Goal: Task Accomplishment & Management: Complete application form

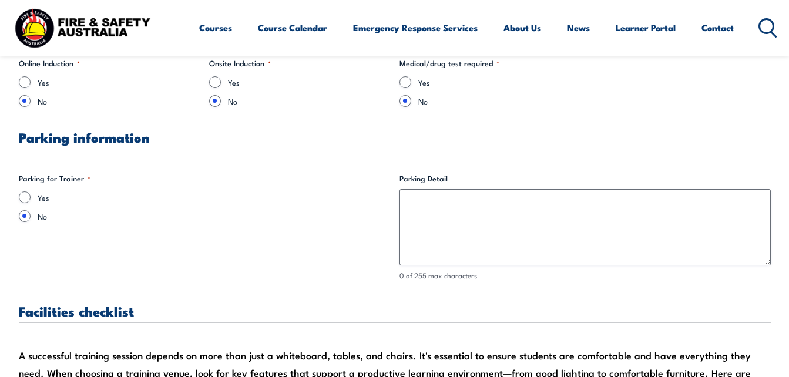
scroll to position [813, 0]
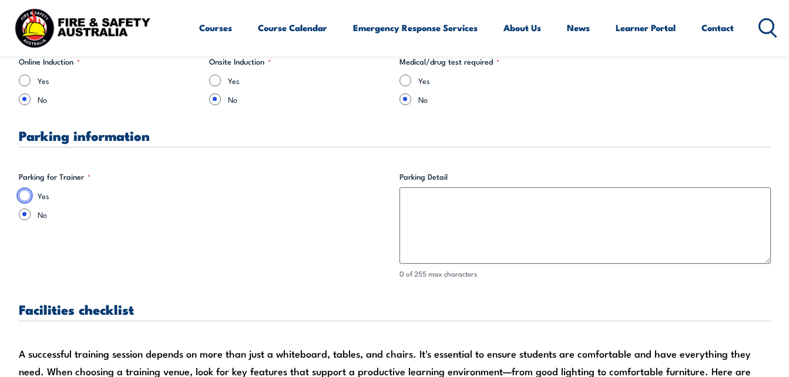
click at [24, 199] on input "Yes" at bounding box center [25, 196] width 12 height 12
radio input "true"
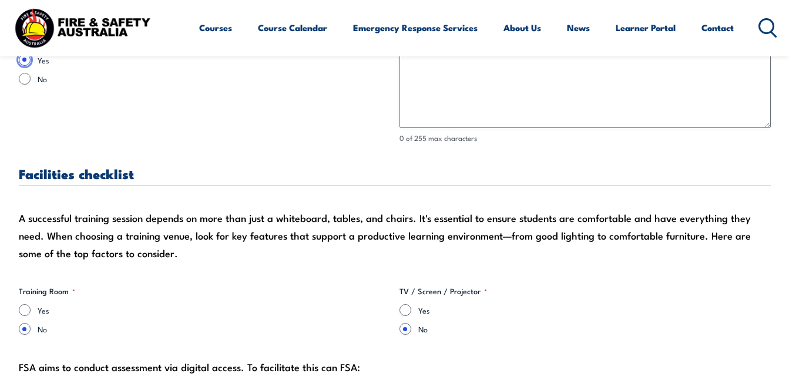
scroll to position [1004, 0]
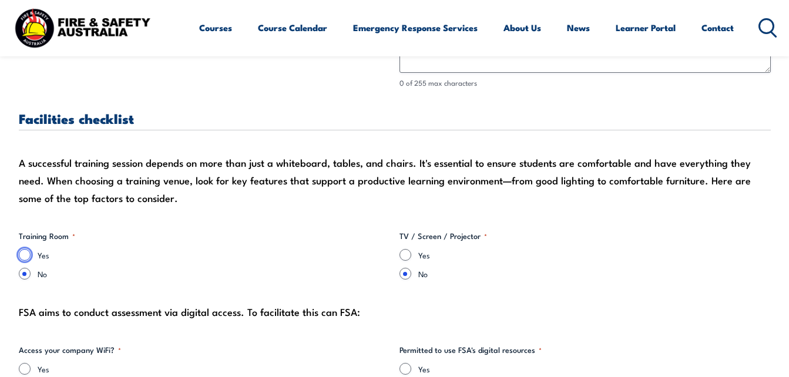
click at [28, 255] on input "Yes" at bounding box center [25, 255] width 12 height 12
radio input "true"
click at [406, 255] on input "Yes" at bounding box center [406, 255] width 12 height 12
radio input "true"
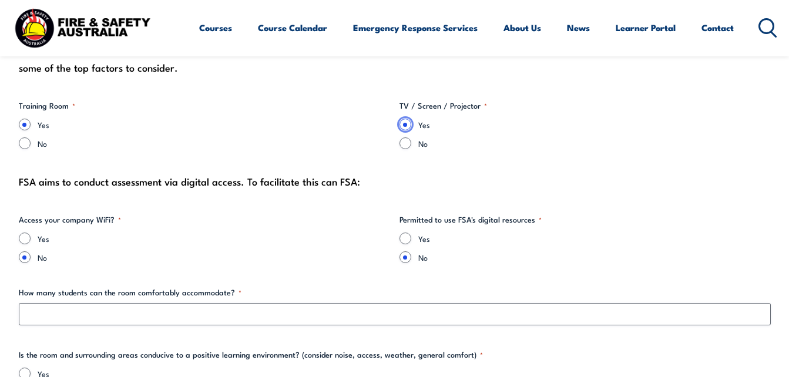
scroll to position [1152, 0]
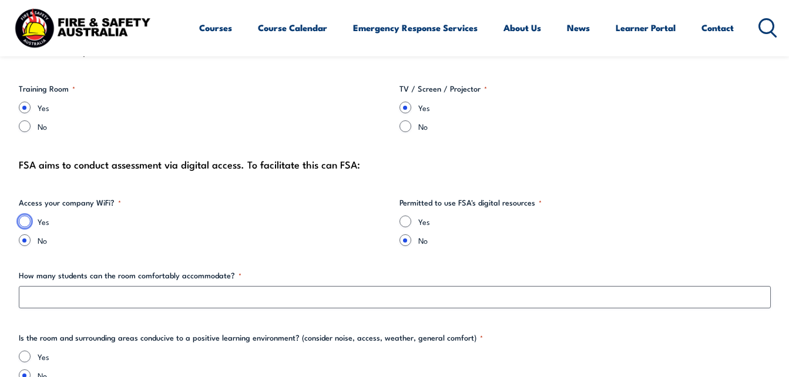
click at [29, 224] on input "Yes" at bounding box center [25, 222] width 12 height 12
radio input "true"
click at [407, 221] on input "Yes" at bounding box center [406, 222] width 12 height 12
radio input "true"
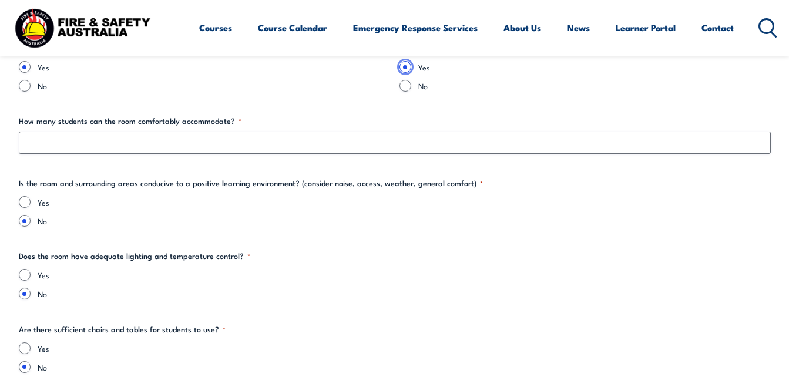
scroll to position [1315, 0]
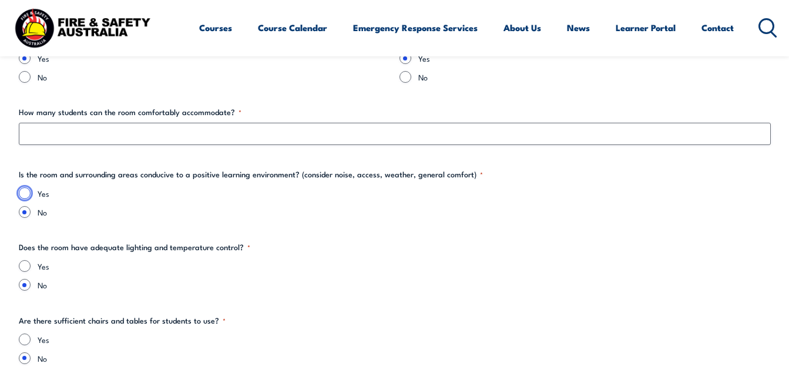
click at [22, 191] on input "Yes" at bounding box center [25, 194] width 12 height 12
radio input "true"
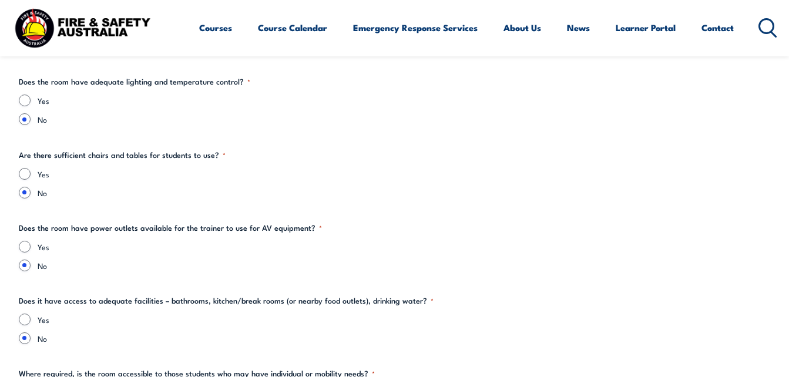
scroll to position [1484, 0]
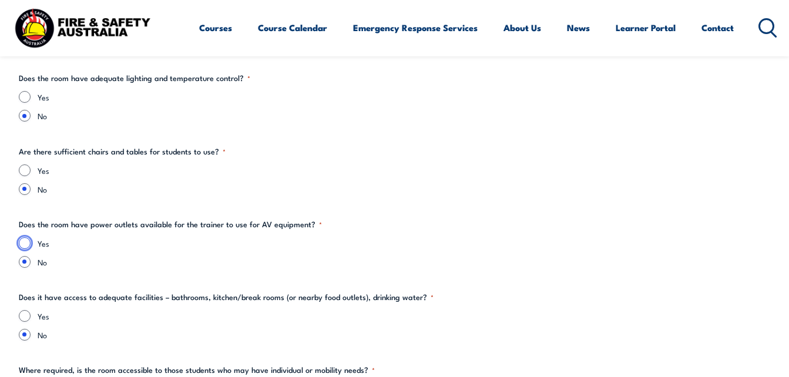
click at [26, 243] on input "Yes" at bounding box center [25, 243] width 12 height 12
radio input "true"
click at [25, 317] on input "Yes" at bounding box center [25, 316] width 12 height 12
radio input "true"
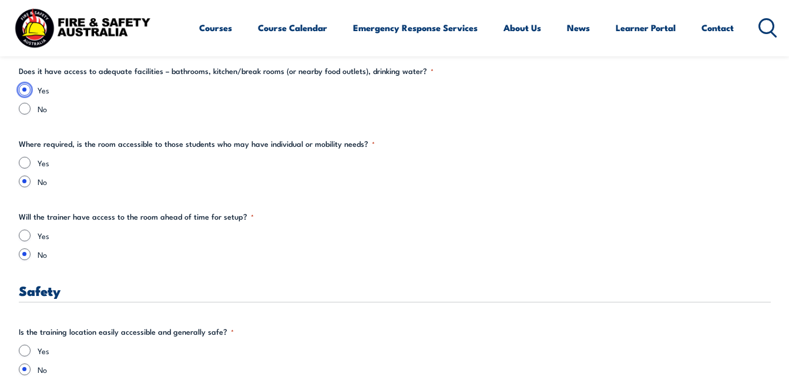
scroll to position [1711, 0]
click at [23, 237] on input "Yes" at bounding box center [25, 235] width 12 height 12
radio input "true"
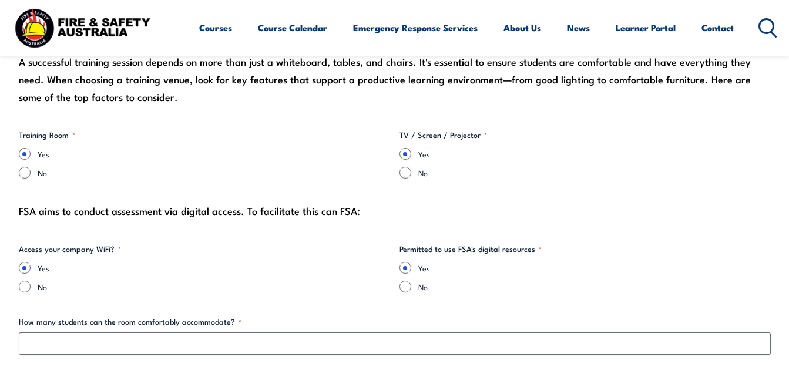
scroll to position [1112, 0]
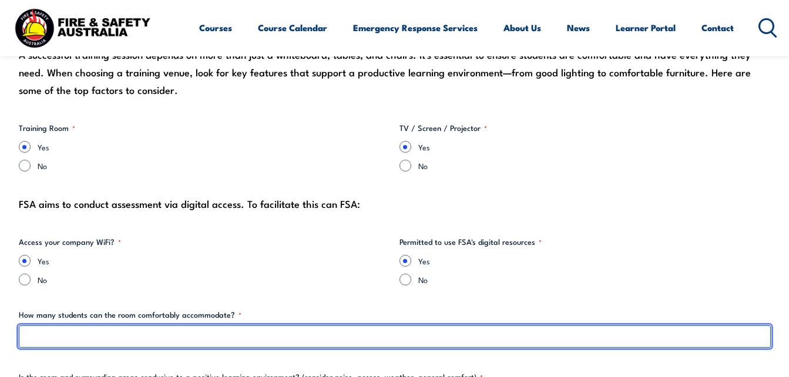
click at [76, 332] on input "How many students can the room comfortably accommodate? *" at bounding box center [395, 337] width 752 height 22
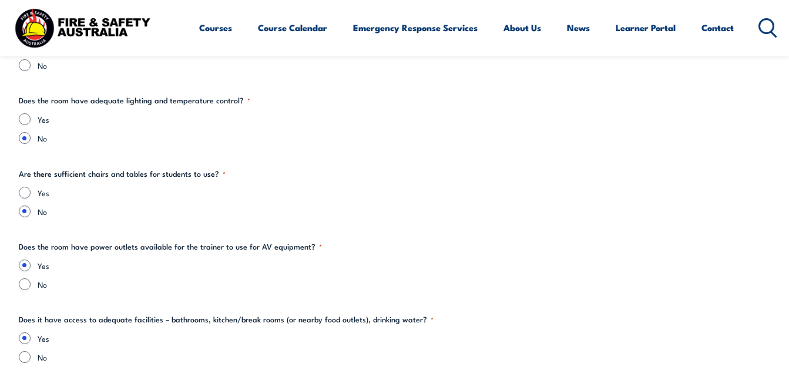
scroll to position [1474, 0]
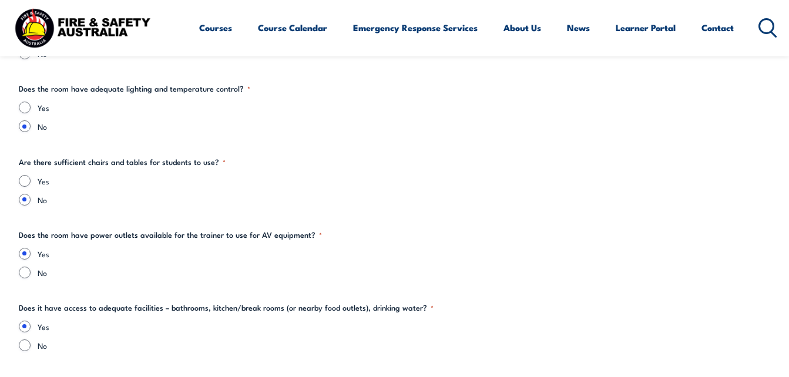
type input "15"
click at [24, 182] on input "Yes" at bounding box center [25, 181] width 12 height 12
radio input "true"
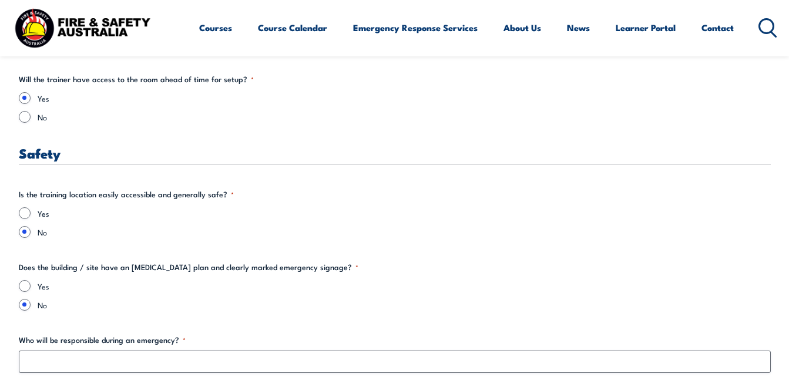
scroll to position [1866, 0]
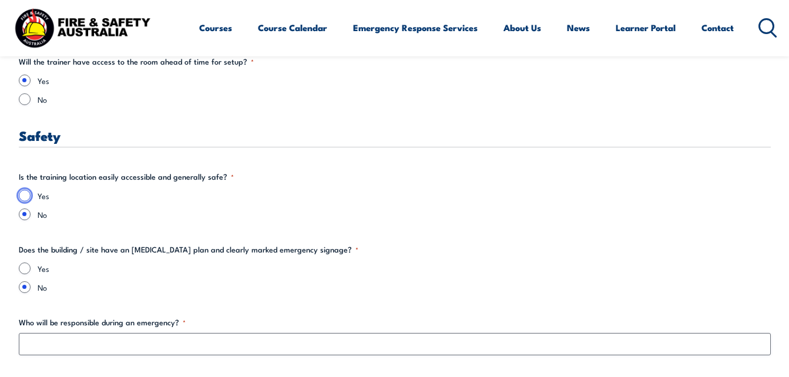
click at [25, 198] on input "Yes" at bounding box center [25, 196] width 12 height 12
radio input "true"
click at [21, 269] on input "Yes" at bounding box center [25, 269] width 12 height 12
radio input "true"
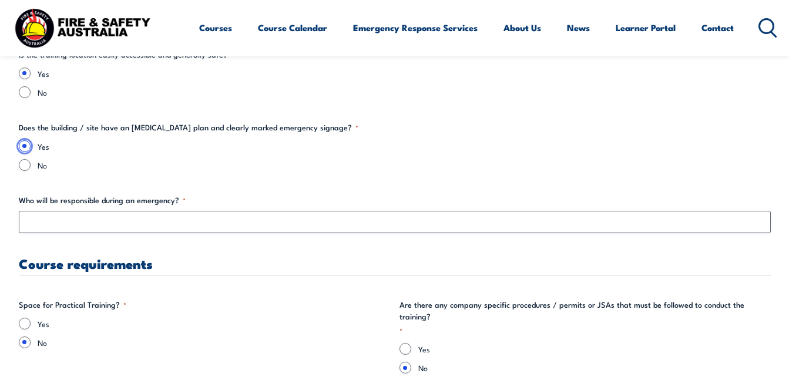
scroll to position [2000, 0]
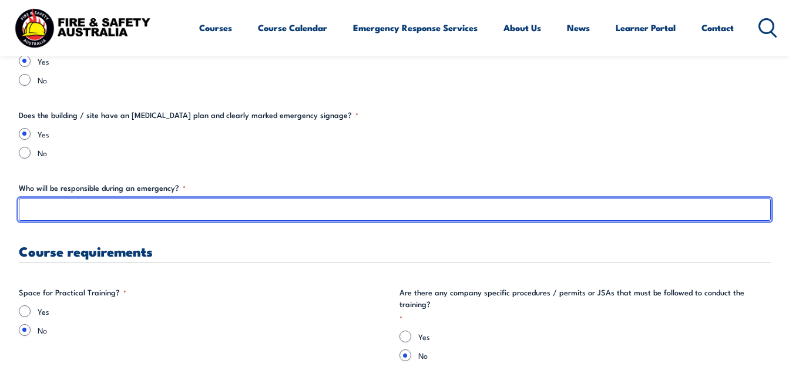
click at [29, 208] on input "Who will be responsible during an emergency? *" at bounding box center [395, 210] width 752 height 22
type input "C"
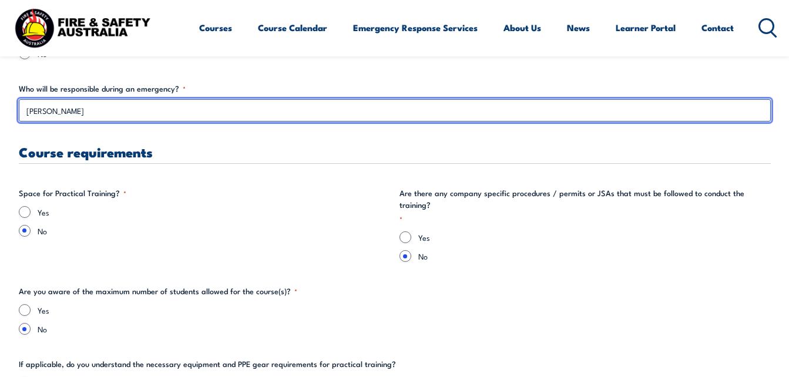
scroll to position [2115, 0]
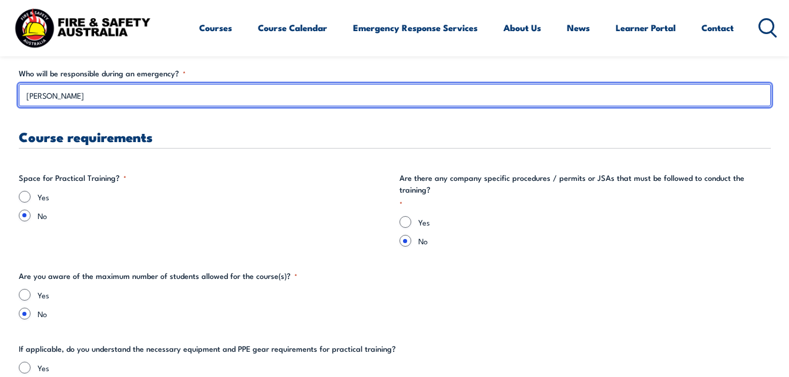
type input "[PERSON_NAME]"
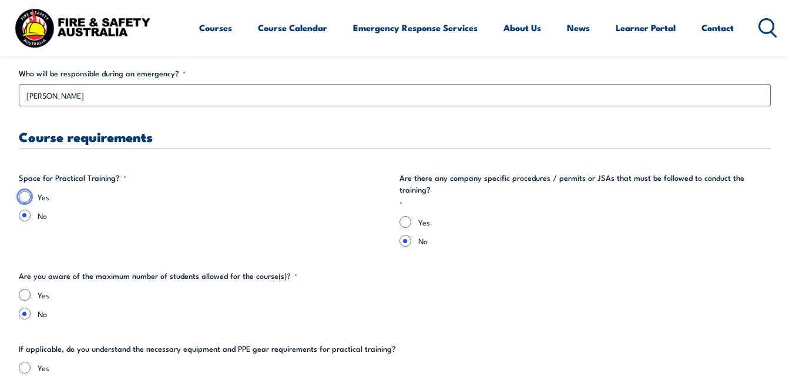
click at [27, 198] on input "Yes" at bounding box center [25, 197] width 12 height 12
radio input "true"
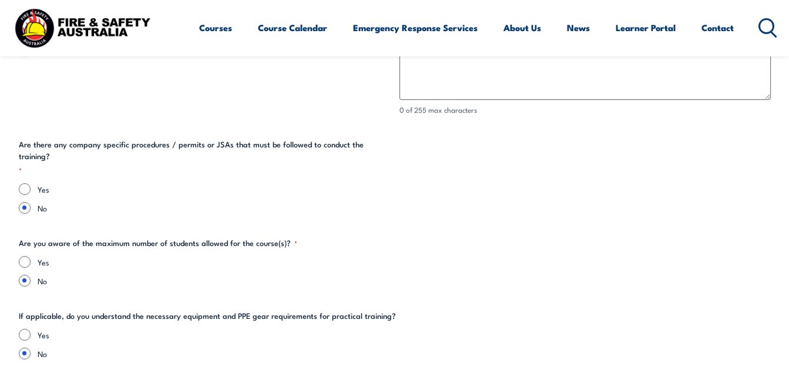
scroll to position [2337, 0]
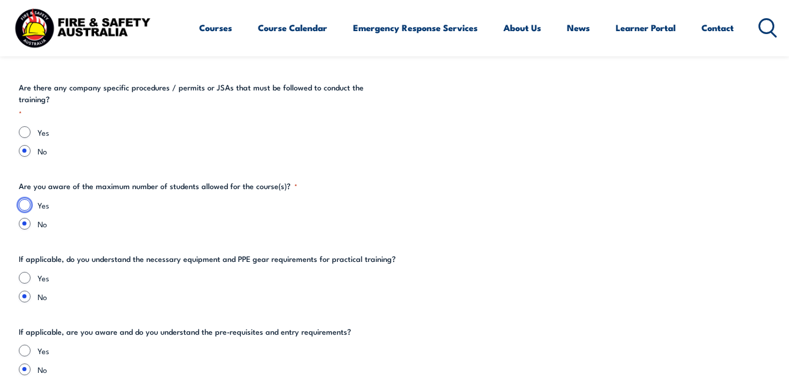
click at [24, 199] on input "Yes" at bounding box center [25, 205] width 12 height 12
radio input "true"
click at [22, 272] on input "Yes" at bounding box center [25, 278] width 12 height 12
radio input "true"
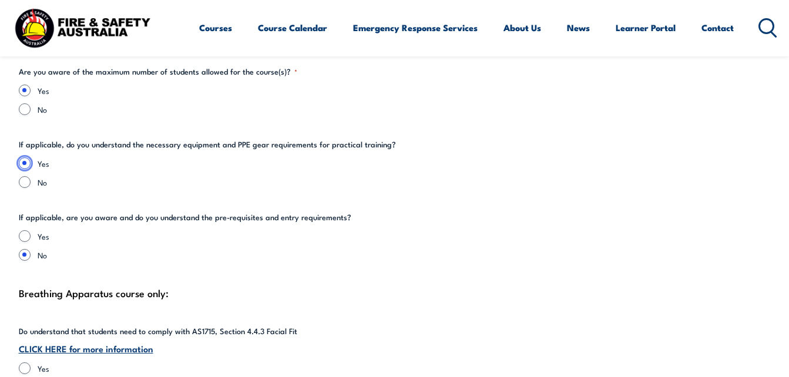
scroll to position [2454, 0]
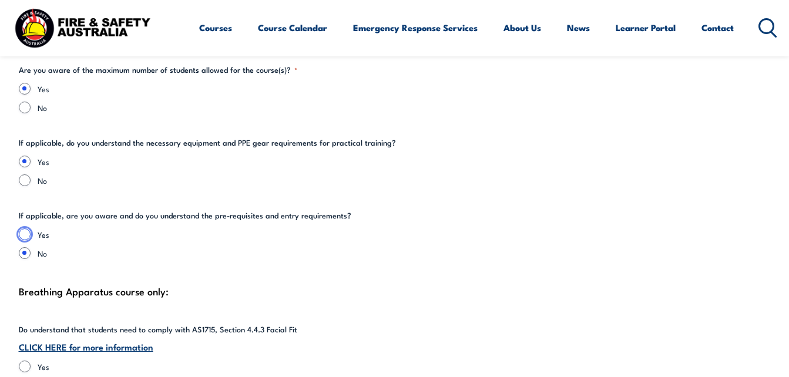
click at [24, 229] on input "Yes" at bounding box center [25, 235] width 12 height 12
radio input "true"
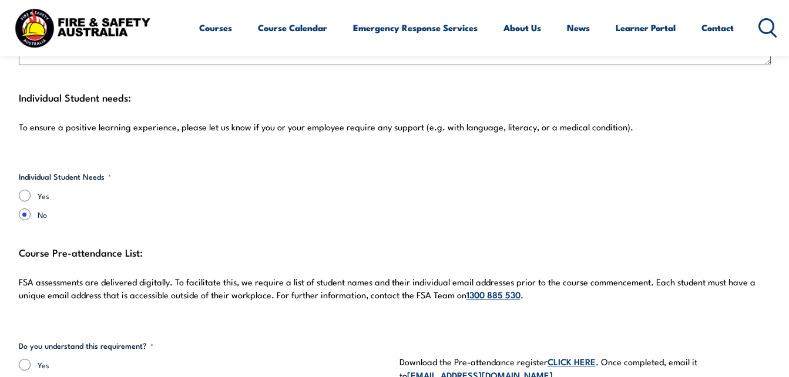
scroll to position [3079, 0]
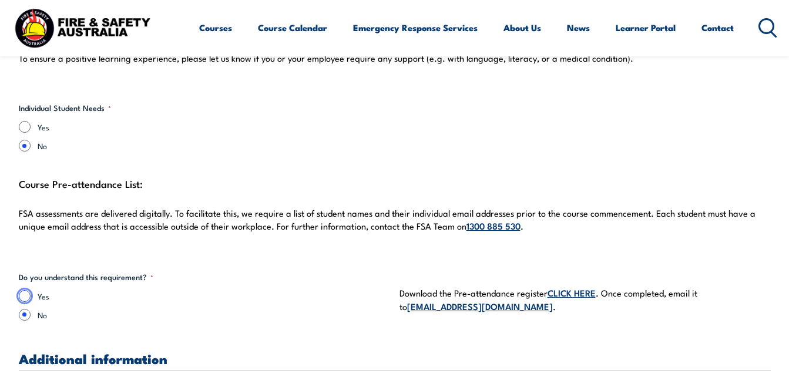
click at [21, 290] on input "Yes" at bounding box center [25, 296] width 12 height 12
radio input "true"
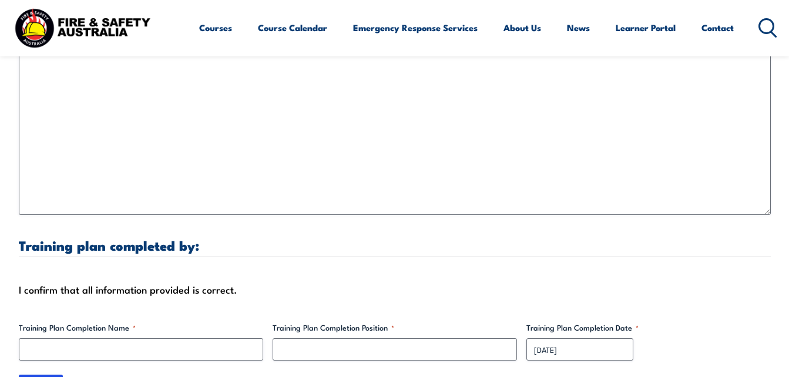
scroll to position [3464, 0]
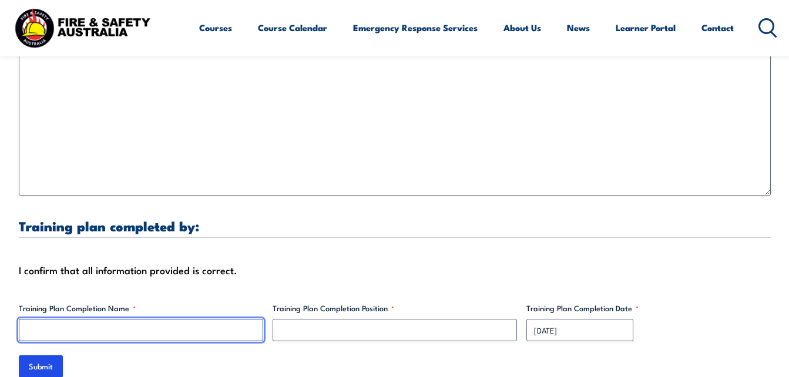
click at [78, 319] on input "Training Plan Completion Name *" at bounding box center [141, 330] width 245 height 22
type input "[PERSON_NAME]"
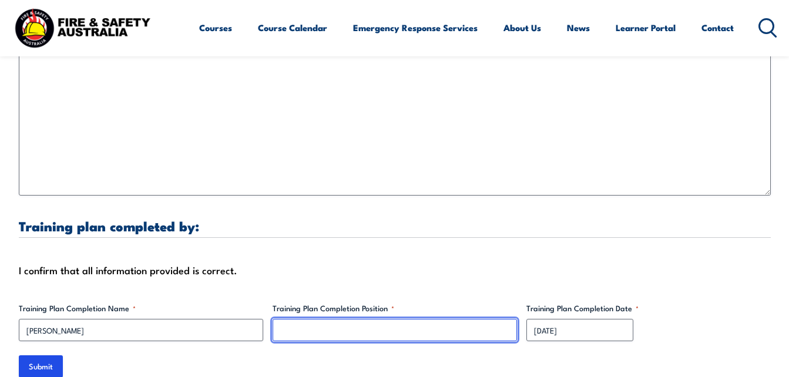
click at [318, 322] on input "Training Plan Completion Position *" at bounding box center [395, 330] width 245 height 22
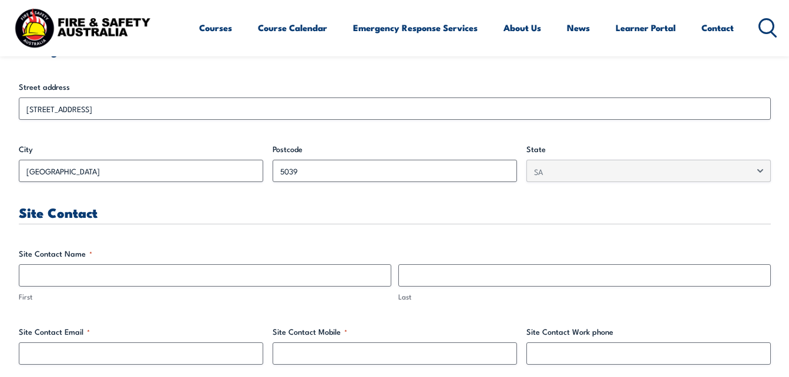
scroll to position [477, 0]
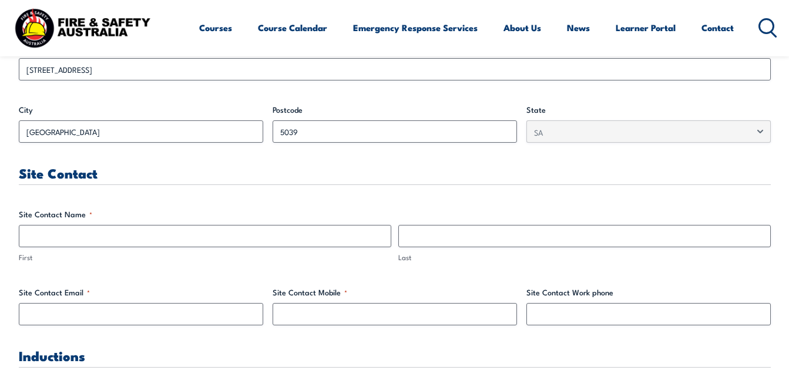
type input "HR/ Communications"
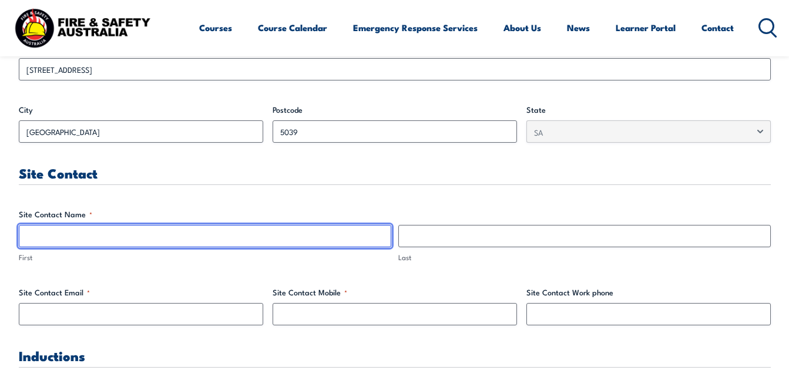
click at [83, 237] on input "First" at bounding box center [205, 236] width 373 height 22
click at [44, 237] on input "First" at bounding box center [205, 236] width 373 height 22
type input "[PERSON_NAME]"
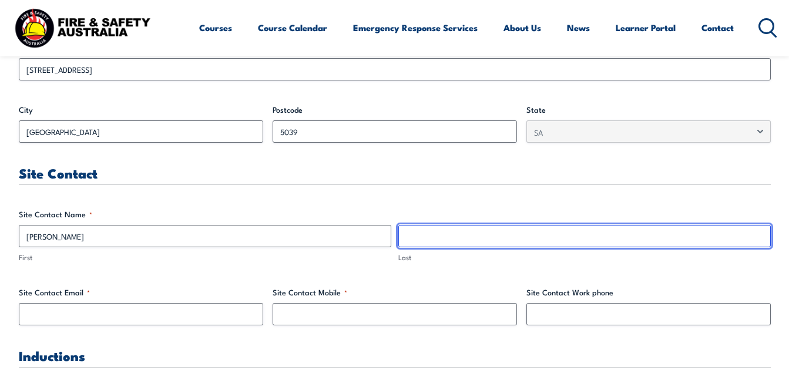
click at [413, 235] on input "Last" at bounding box center [585, 236] width 373 height 22
type input "Milne"
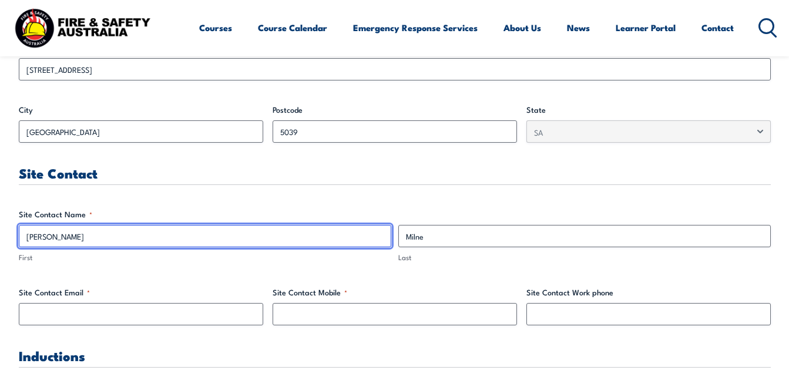
click at [87, 235] on input "[PERSON_NAME]" at bounding box center [205, 236] width 373 height 22
type input "[PERSON_NAME]"
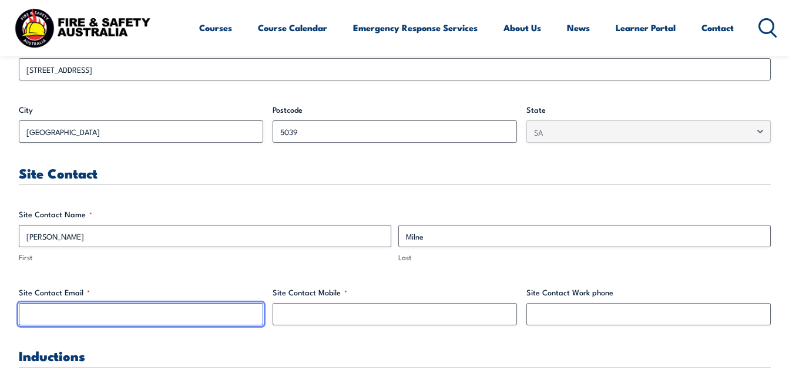
click at [27, 307] on input "Site Contact Email *" at bounding box center [141, 314] width 245 height 22
type input "[EMAIL_ADDRESS][DOMAIN_NAME]"
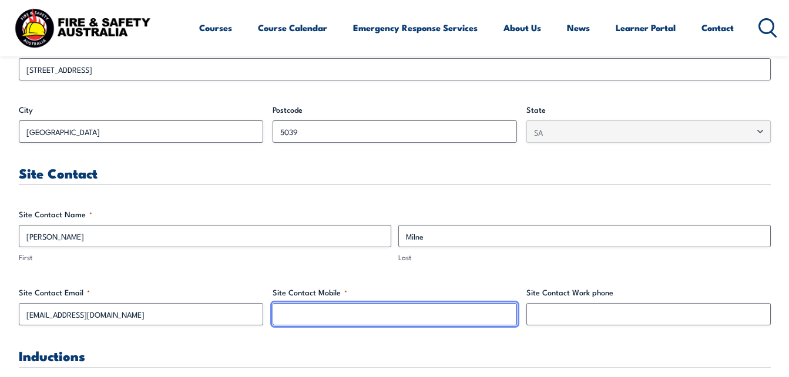
click at [309, 319] on input "Site Contact Mobile *" at bounding box center [395, 314] width 245 height 22
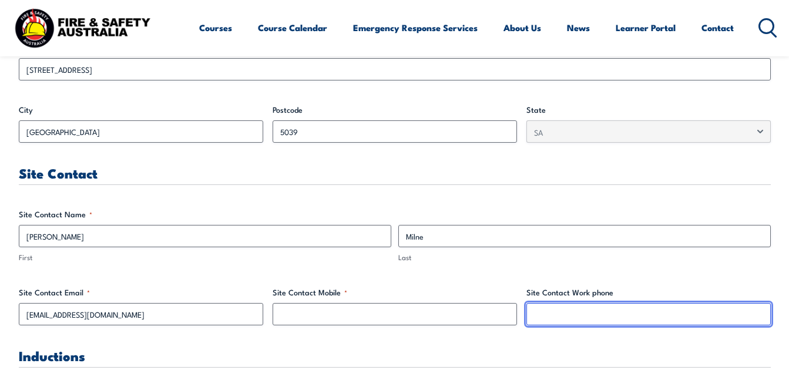
click at [552, 314] on input "Site Contact Work phone" at bounding box center [649, 314] width 245 height 22
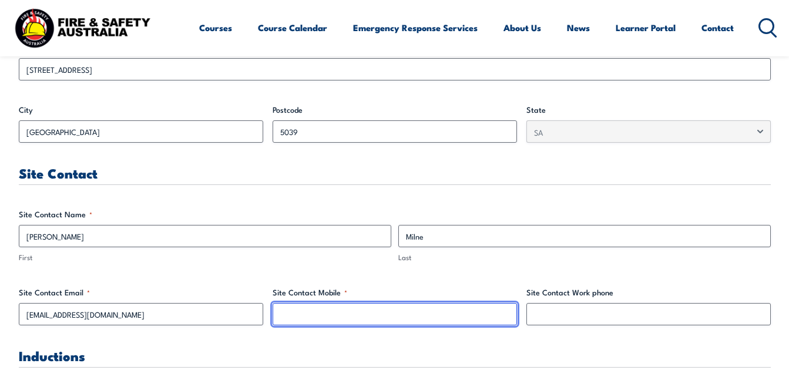
click at [313, 313] on input "Site Contact Mobile *" at bounding box center [395, 314] width 245 height 22
type input "0422484283"
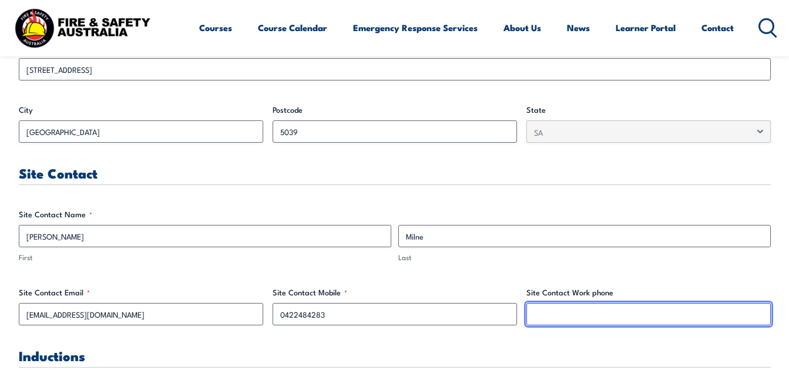
click at [556, 314] on input "Site Contact Work phone" at bounding box center [649, 314] width 245 height 22
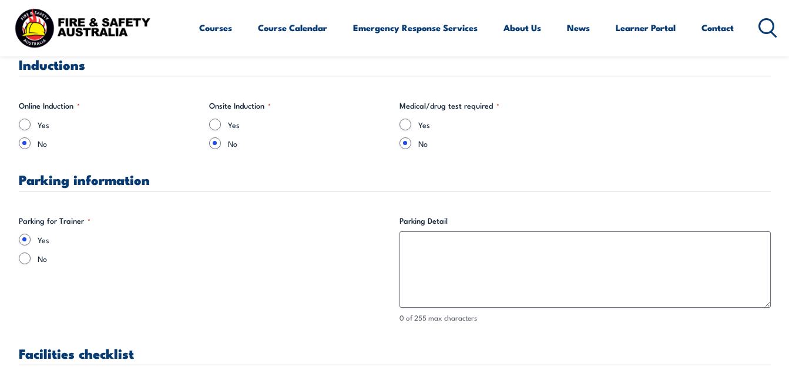
scroll to position [769, 0]
type input "83574477"
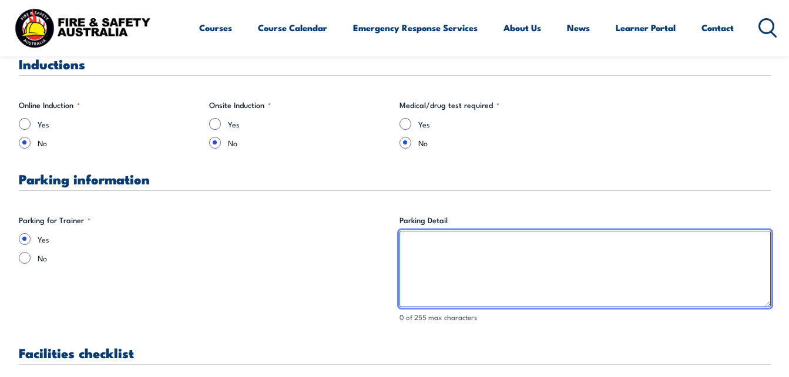
click at [446, 252] on textarea "Parking Detail" at bounding box center [586, 269] width 372 height 76
drag, startPoint x: 451, startPoint y: 245, endPoint x: 402, endPoint y: 246, distance: 48.8
click at [402, 246] on textarea "Vistor's [GEOGRAPHIC_DATA] 1" at bounding box center [586, 269] width 372 height 76
click at [450, 247] on textarea "Gate 1" at bounding box center [586, 269] width 372 height 76
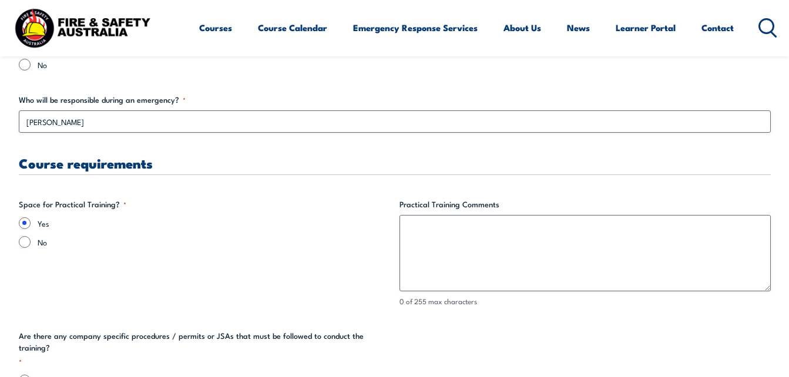
scroll to position [2140, 0]
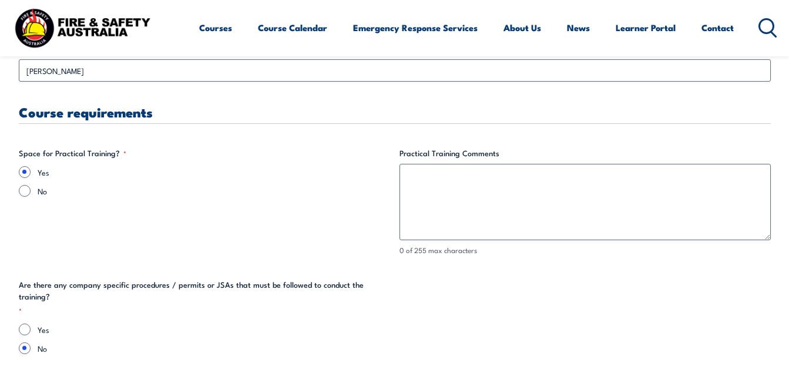
type textarea "Gate 1 [GEOGRAPHIC_DATA]"
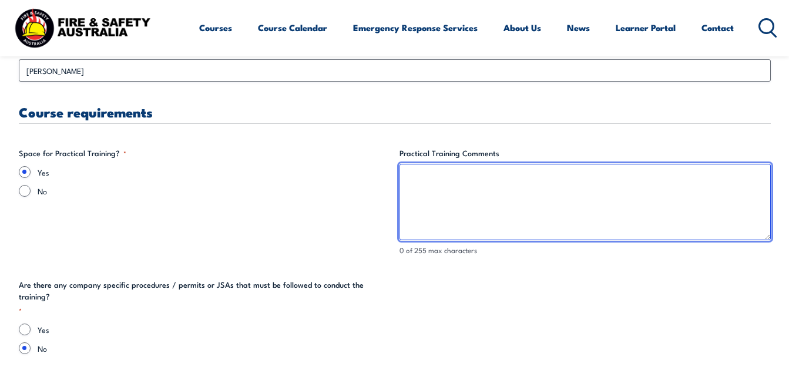
click at [421, 183] on textarea "Practical Training Comments" at bounding box center [586, 202] width 372 height 76
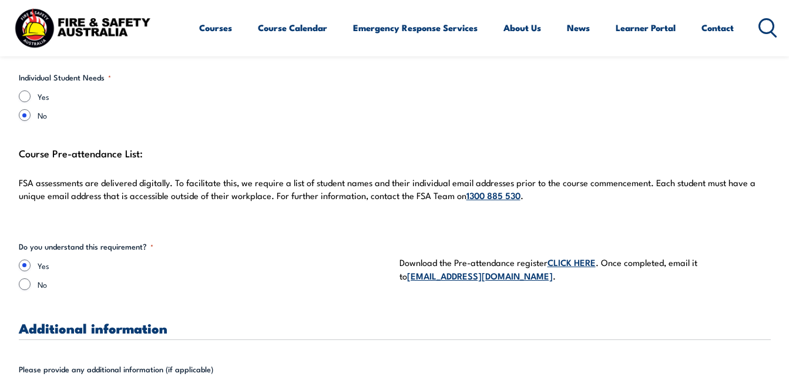
scroll to position [3113, 0]
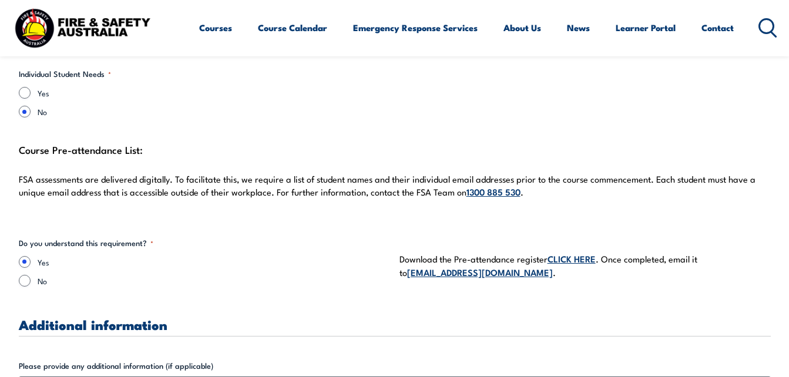
type textarea "Use of the factory and lunchroom"
click at [569, 252] on link "CLICK HERE" at bounding box center [572, 258] width 48 height 13
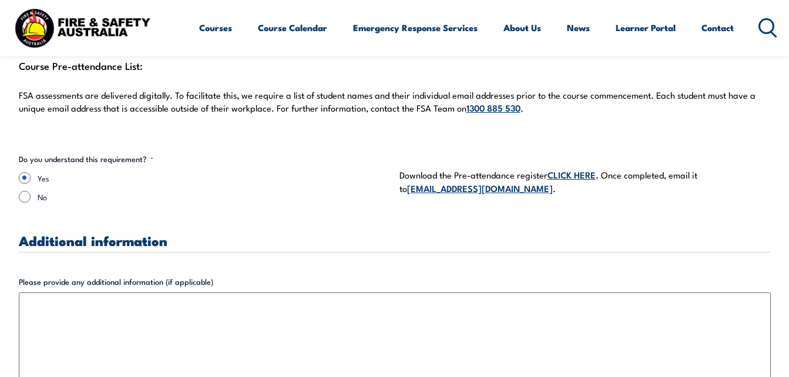
scroll to position [3180, 0]
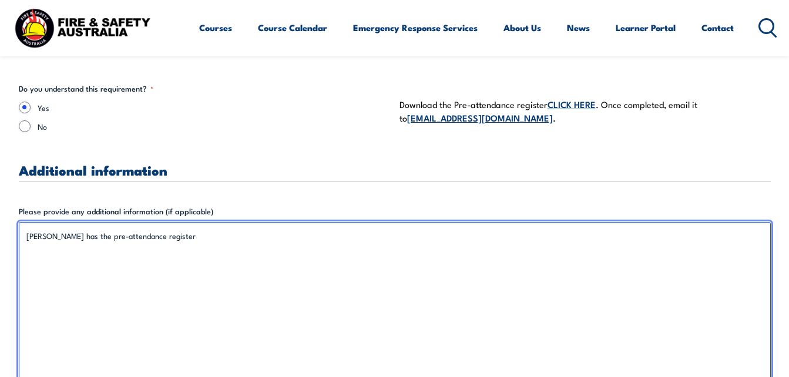
scroll to position [3258, 0]
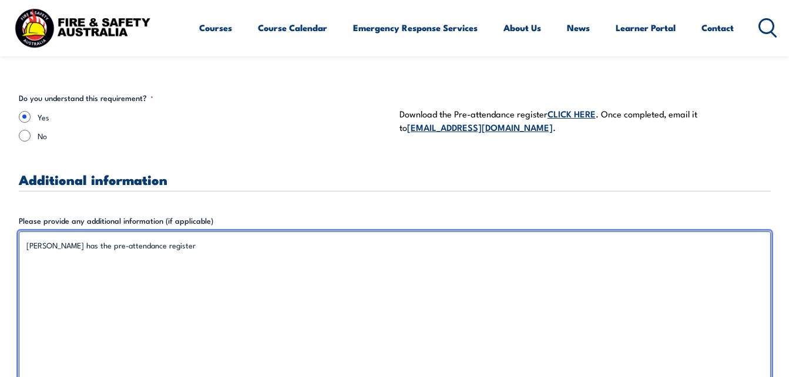
type textarea "[PERSON_NAME] has the pre-attendance register"
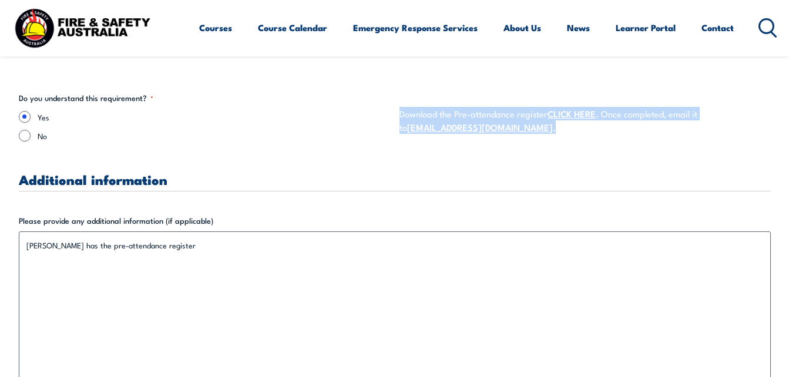
drag, startPoint x: 517, startPoint y: 125, endPoint x: 400, endPoint y: 99, distance: 119.8
click at [400, 99] on div "Download the Pre-attendance register CLICK HERE . Once completed, email it to […" at bounding box center [586, 120] width 372 height 57
drag, startPoint x: 400, startPoint y: 99, endPoint x: 420, endPoint y: 105, distance: 20.7
copy p "Download the Pre-attendance register CLICK HERE . Once completed, email it to […"
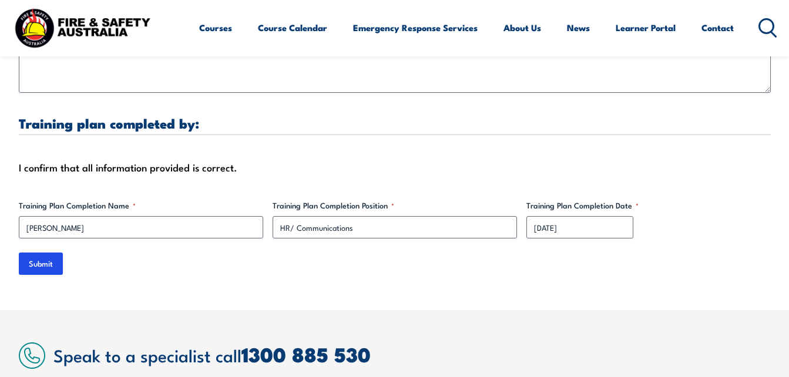
scroll to position [3561, 0]
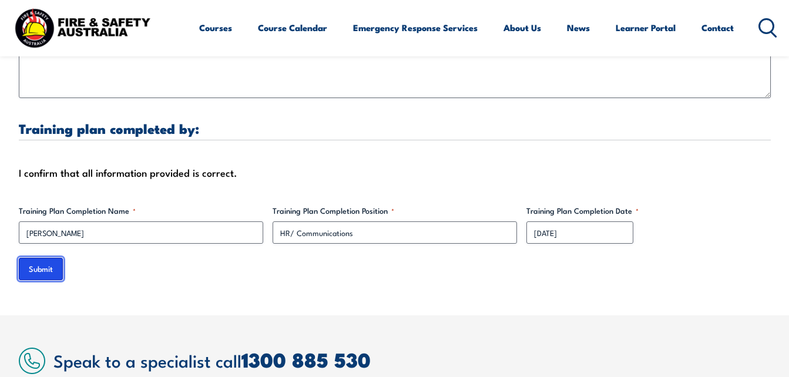
click at [39, 258] on input "Submit" at bounding box center [41, 269] width 44 height 22
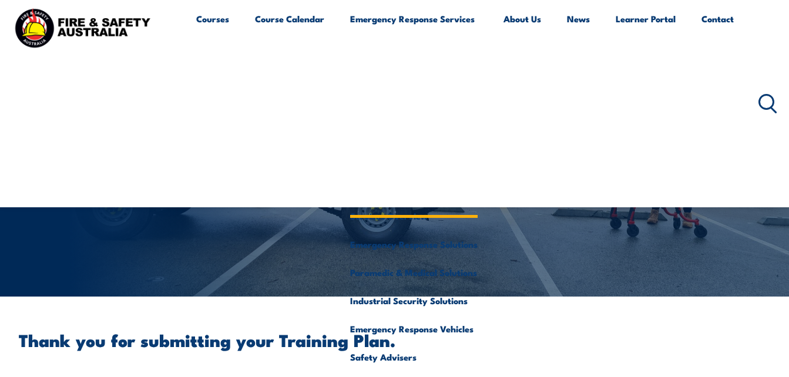
scroll to position [0, 0]
